Goal: Task Accomplishment & Management: Manage account settings

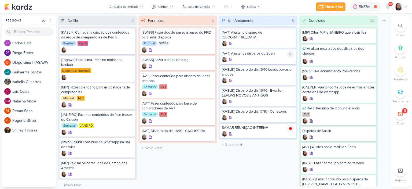
scroll to position [410, 0]
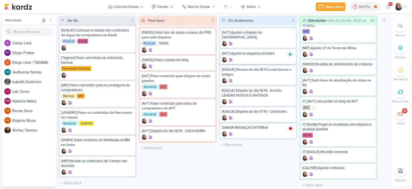
click at [290, 55] on icon at bounding box center [290, 54] width 3 height 3
drag, startPoint x: 292, startPoint y: 34, endPoint x: 295, endPoint y: 58, distance: 23.8
click at [292, 34] on icon at bounding box center [291, 33] width 4 height 4
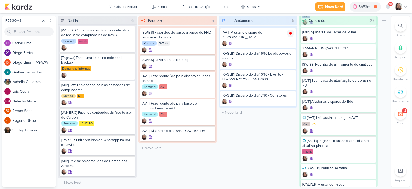
scroll to position [431, 0]
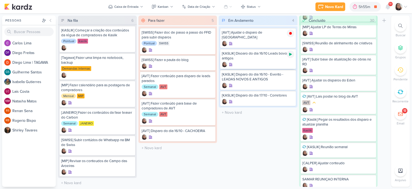
click at [290, 55] on icon at bounding box center [290, 54] width 3 height 3
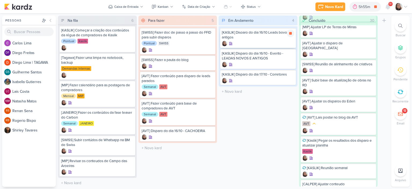
click at [275, 37] on div "[KASLIK] Disoaro do dia 16/10 Leads bovos e antigos" at bounding box center [258, 35] width 72 height 10
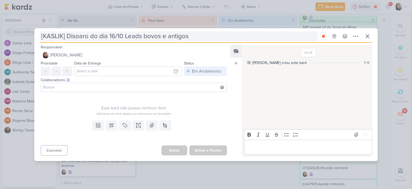
click at [148, 35] on input "[KASLIK] Disoaro do dia 16/10 Leads bovos e antigos" at bounding box center [179, 36] width 278 height 10
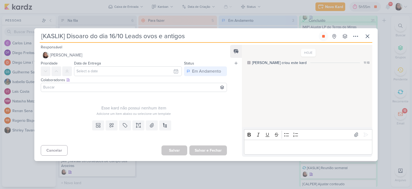
type input "[KASLIK] Disoaro do dia 16/10 Leads novos e antigos"
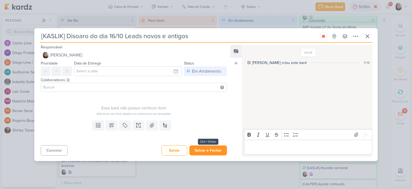
type input "[KASLIK] Disoaro do dia 16/10 Leads novos e antigos"
click at [202, 151] on button "Salvar e Fechar" at bounding box center [209, 150] width 38 height 10
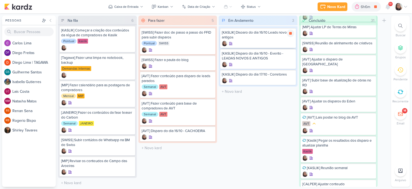
click at [266, 36] on div "[KASLIK] Disoaro do dia 16/10 Leads novos e antigos" at bounding box center [258, 35] width 72 height 10
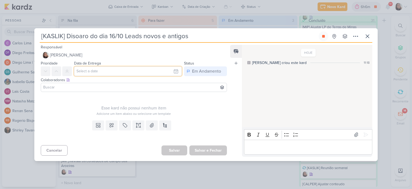
click at [175, 70] on input "text" at bounding box center [128, 71] width 108 height 10
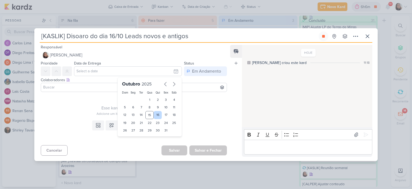
click at [154, 115] on div "16" at bounding box center [158, 115] width 8 height 8
type input "[DATE] 23:59"
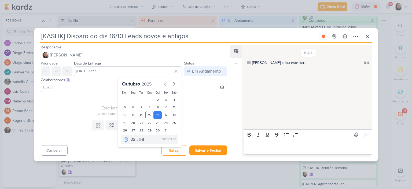
click at [69, 109] on div "Esse kard não possui nenhum item" at bounding box center [134, 108] width 186 height 6
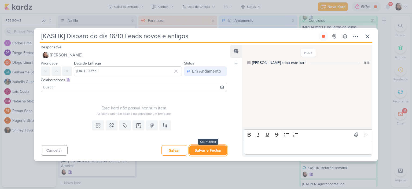
click at [214, 149] on button "Salvar e Fechar" at bounding box center [209, 150] width 38 height 10
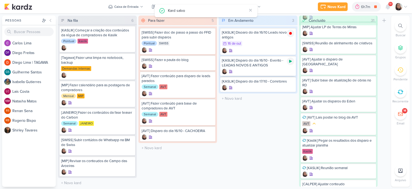
click at [290, 62] on icon at bounding box center [290, 61] width 3 height 3
click at [268, 45] on div "16/10 [DATE]" at bounding box center [258, 44] width 72 height 6
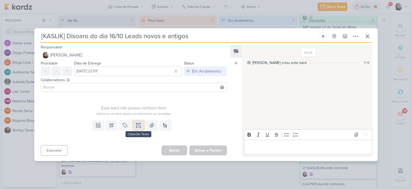
click at [133, 126] on button at bounding box center [139, 125] width 12 height 10
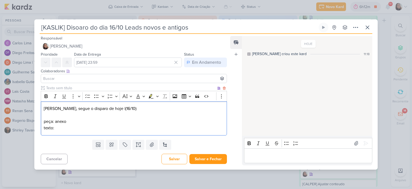
click at [74, 129] on p "texto:" at bounding box center [134, 128] width 180 height 6
click at [112, 128] on p "texto:" at bounding box center [134, 128] width 180 height 6
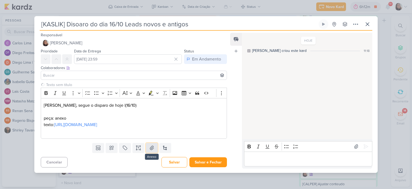
click at [153, 150] on icon at bounding box center [152, 148] width 4 height 4
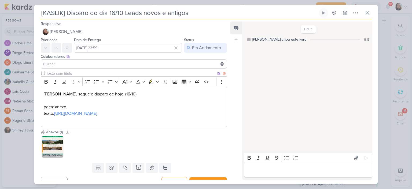
click at [116, 127] on div "[PERSON_NAME], segue o disparo de hoje |(16/10) peça: anexo texto: [URL][DOMAIN…" at bounding box center [134, 107] width 186 height 41
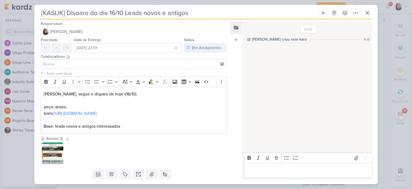
click at [74, 66] on input at bounding box center [134, 64] width 184 height 6
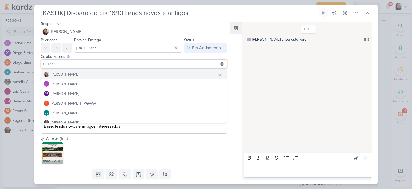
click at [64, 76] on div "[PERSON_NAME]" at bounding box center [65, 74] width 28 height 6
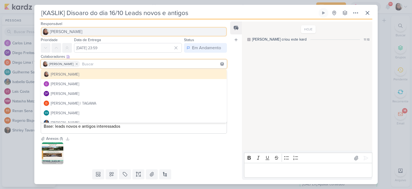
click at [62, 36] on button "[PERSON_NAME]" at bounding box center [134, 32] width 186 height 10
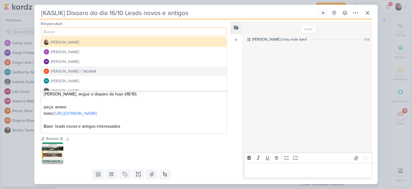
click at [62, 68] on div "[PERSON_NAME] | TAGAWA" at bounding box center [74, 71] width 46 height 6
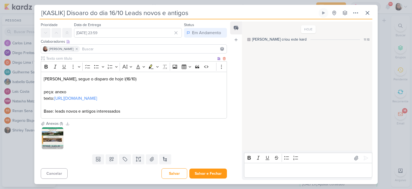
scroll to position [28, 0]
click at [205, 168] on div "Redesignar Redesignar e Fechar Ctrl + Enter" at bounding box center [187, 173] width 79 height 10
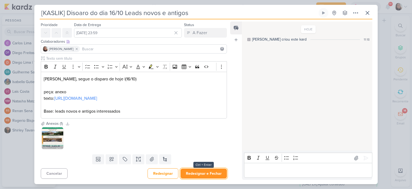
click at [205, 171] on button "Redesignar e Fechar" at bounding box center [204, 173] width 46 height 10
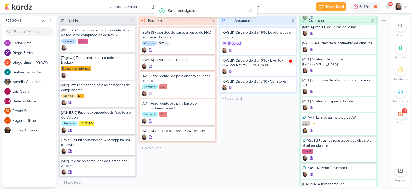
scroll to position [0, 0]
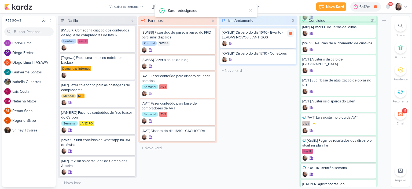
click at [255, 35] on div "[KASLIK] Disparo do dia 16/10 - Evento - LEADAS NOVOS E ANTIGOS" at bounding box center [258, 35] width 72 height 10
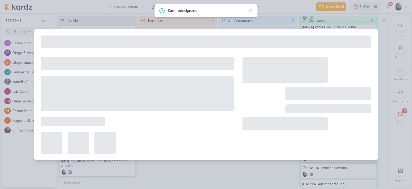
type input "[KASLIK] Disparo do dia 16/10 - Evento - LEADAS NOVOS E ANTIGOS"
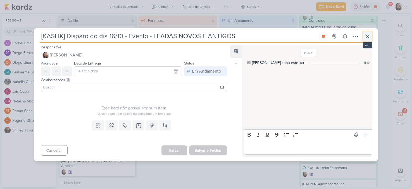
click at [368, 34] on icon at bounding box center [368, 36] width 6 height 6
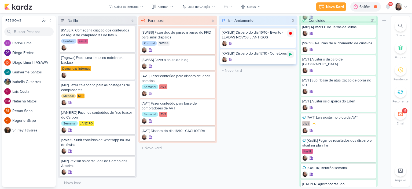
click at [291, 52] on icon at bounding box center [291, 54] width 4 height 4
click at [267, 37] on div "[KASLIK] Disparo do dia 16/10 - Evento - LEADAS NOVOS E ANTIGOS" at bounding box center [258, 35] width 72 height 10
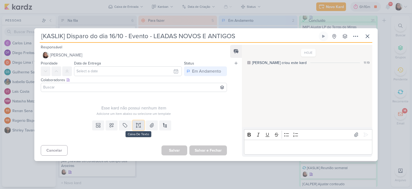
click at [137, 122] on icon at bounding box center [138, 124] width 5 height 5
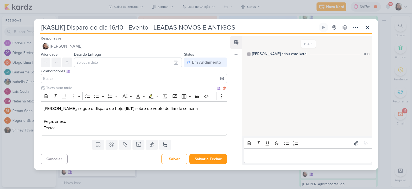
drag, startPoint x: 127, startPoint y: 121, endPoint x: 124, endPoint y: 132, distance: 11.1
click at [127, 122] on p "Peça: anexo" at bounding box center [134, 121] width 180 height 6
click at [124, 129] on p "Texto:" at bounding box center [134, 128] width 180 height 6
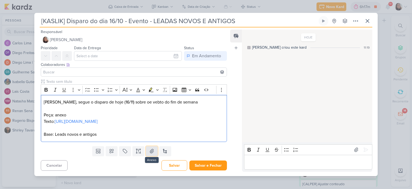
click at [154, 156] on button at bounding box center [152, 151] width 12 height 10
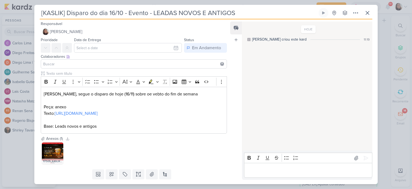
click at [171, 53] on div "Colaboradores Este kard pode ser visível a usuários da sua organização Este kar…" at bounding box center [131, 62] width 195 height 18
click at [174, 50] on input "text" at bounding box center [128, 48] width 108 height 10
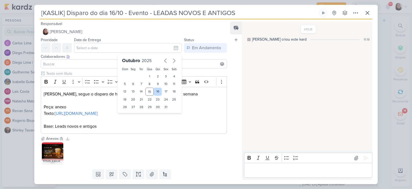
click at [156, 91] on div "16" at bounding box center [158, 92] width 8 height 8
type input "[DATE] 23:59"
click at [88, 66] on input at bounding box center [134, 64] width 184 height 6
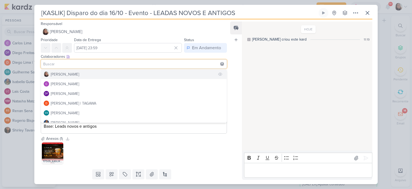
click at [70, 71] on button "[PERSON_NAME]" at bounding box center [134, 74] width 186 height 10
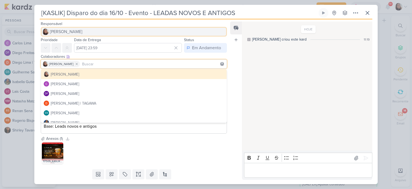
click at [68, 31] on span "[PERSON_NAME]" at bounding box center [66, 31] width 32 height 6
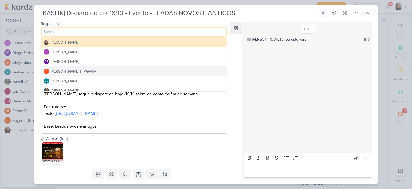
click at [78, 69] on div "[PERSON_NAME] | TAGAWA" at bounding box center [74, 71] width 46 height 6
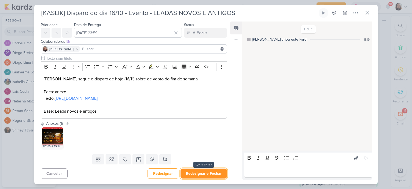
click at [200, 172] on button "Redesignar e Fechar" at bounding box center [204, 173] width 46 height 10
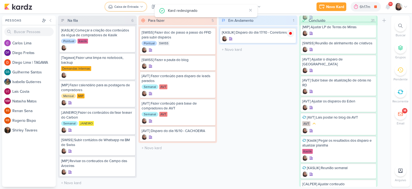
click at [132, 6] on div "Caixa de Entrada" at bounding box center [126, 6] width 24 height 5
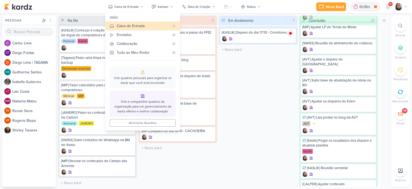
click at [236, 62] on div "Em Andamento 1 Mover Para Esquerda Mover Para Direita [GEOGRAPHIC_DATA] [KASLIK…" at bounding box center [258, 101] width 79 height 171
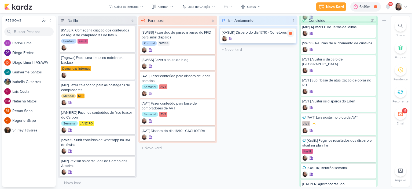
click at [277, 34] on div "[KASLIK] Disparo do dia 17/10 - Corretores" at bounding box center [258, 32] width 72 height 5
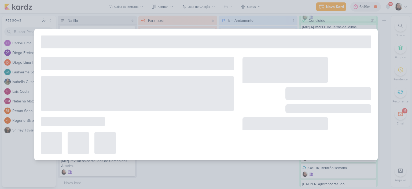
type input "[KASLIK] Disparo do dia 17/10 - Corretores"
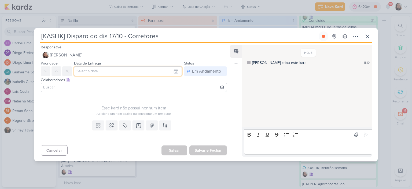
click at [170, 72] on input "text" at bounding box center [128, 71] width 108 height 10
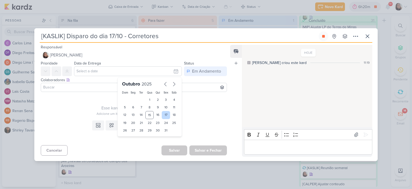
click at [165, 112] on div "17" at bounding box center [166, 115] width 8 height 8
type input "[DATE] 23:59"
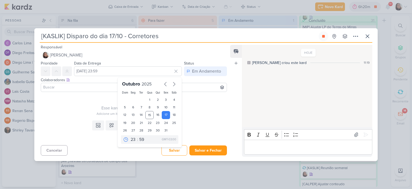
click at [206, 121] on div "Templates Campos Personalizados Marcadores Caixa De Texto Anexo [GEOGRAPHIC_DAT…" at bounding box center [131, 130] width 195 height 25
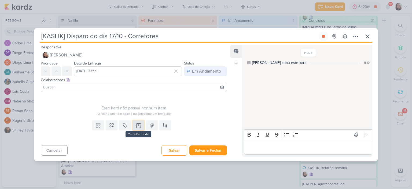
click at [140, 129] on button at bounding box center [139, 125] width 12 height 10
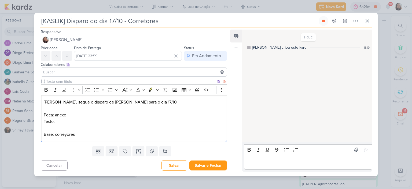
click at [68, 135] on p "Base: correyores" at bounding box center [134, 134] width 180 height 6
click at [65, 122] on p "Texto:" at bounding box center [134, 121] width 180 height 6
click at [119, 126] on p "Editor editing area: main" at bounding box center [134, 128] width 180 height 6
click at [120, 119] on p "Texto:" at bounding box center [134, 121] width 180 height 6
click at [148, 156] on button at bounding box center [152, 151] width 12 height 10
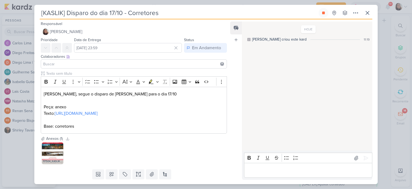
click at [77, 65] on input at bounding box center [134, 64] width 184 height 6
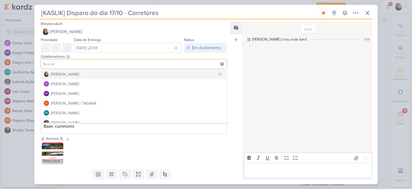
click at [68, 71] on button "[PERSON_NAME]" at bounding box center [134, 74] width 186 height 10
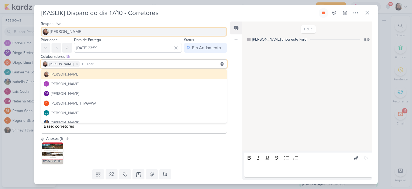
click at [71, 34] on span "[PERSON_NAME]" at bounding box center [66, 31] width 32 height 6
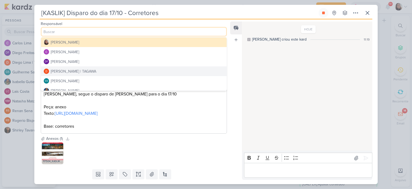
click at [71, 69] on div "[PERSON_NAME] | TAGAWA" at bounding box center [74, 71] width 46 height 6
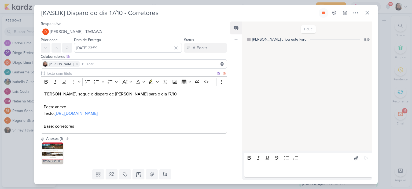
scroll to position [28, 0]
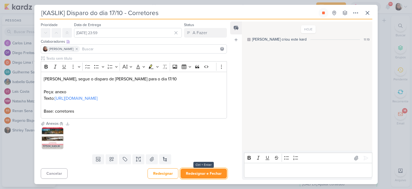
click at [212, 176] on button "Redesignar e Fechar" at bounding box center [204, 173] width 46 height 10
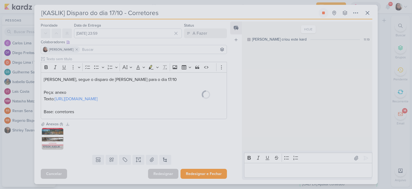
scroll to position [0, 0]
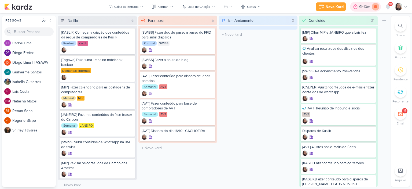
click at [377, 4] on icon at bounding box center [376, 7] width 8 height 8
click at [25, 3] on img at bounding box center [18, 6] width 28 height 6
